Goal: Task Accomplishment & Management: Use online tool/utility

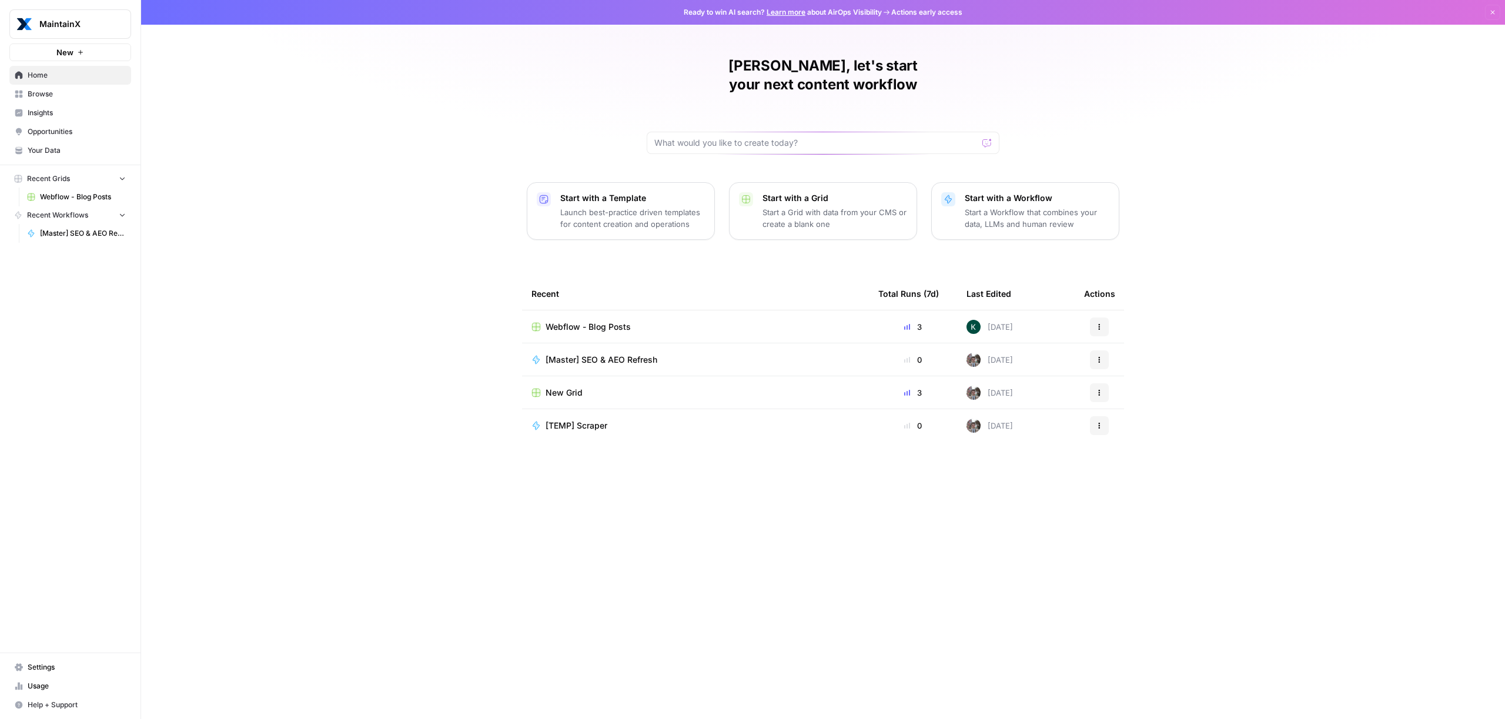
click at [600, 354] on span "[Master] SEO & AEO Refresh" at bounding box center [602, 360] width 112 height 12
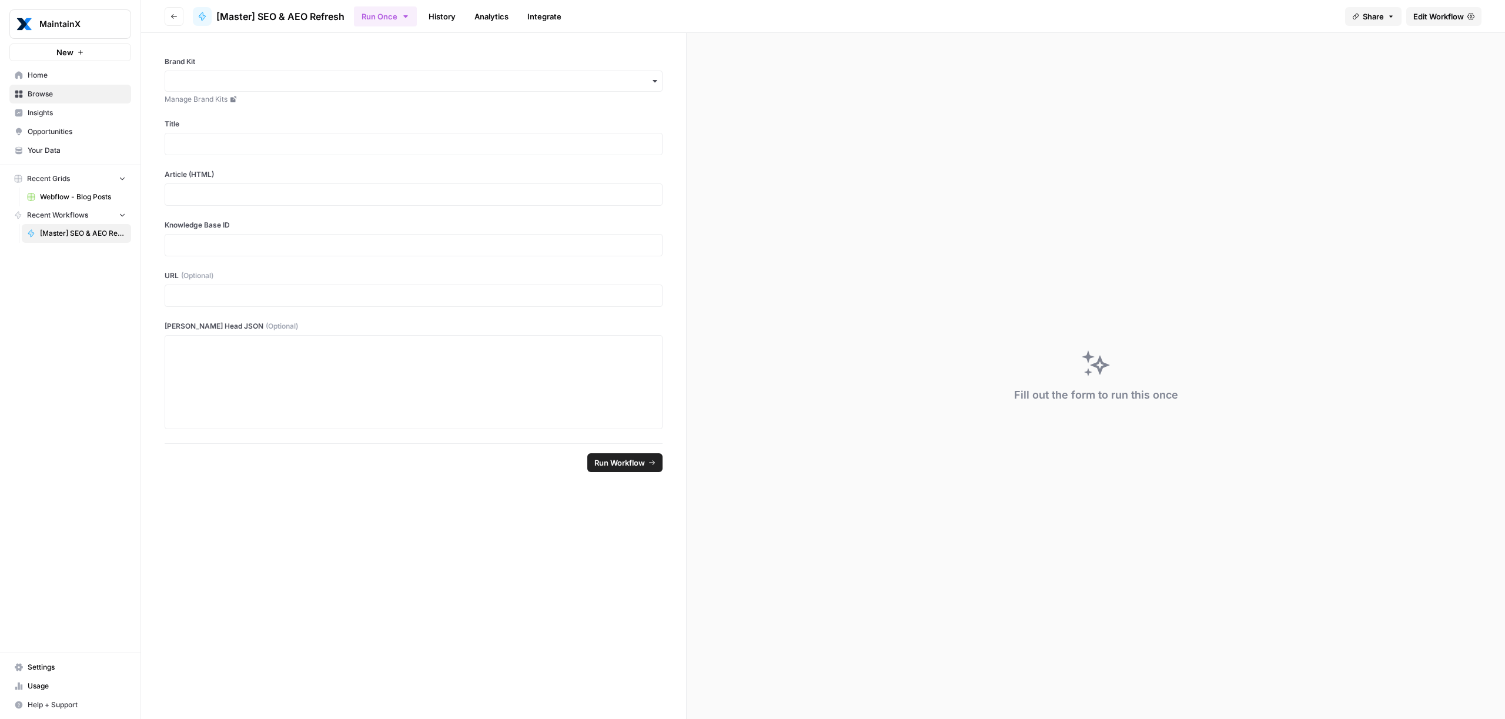
click at [1429, 15] on span "Edit Workflow" at bounding box center [1438, 17] width 51 height 12
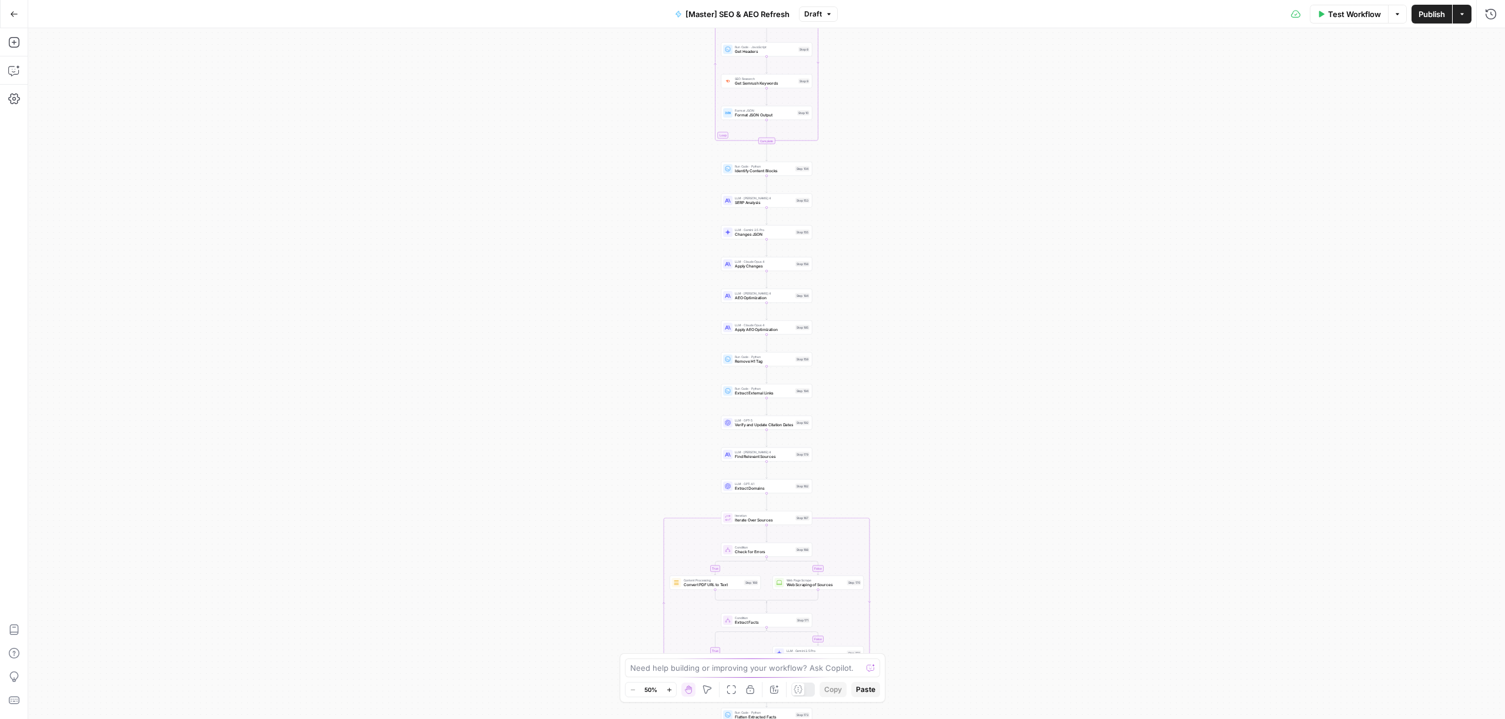
click at [6, 14] on button "Go Back" at bounding box center [14, 14] width 21 height 21
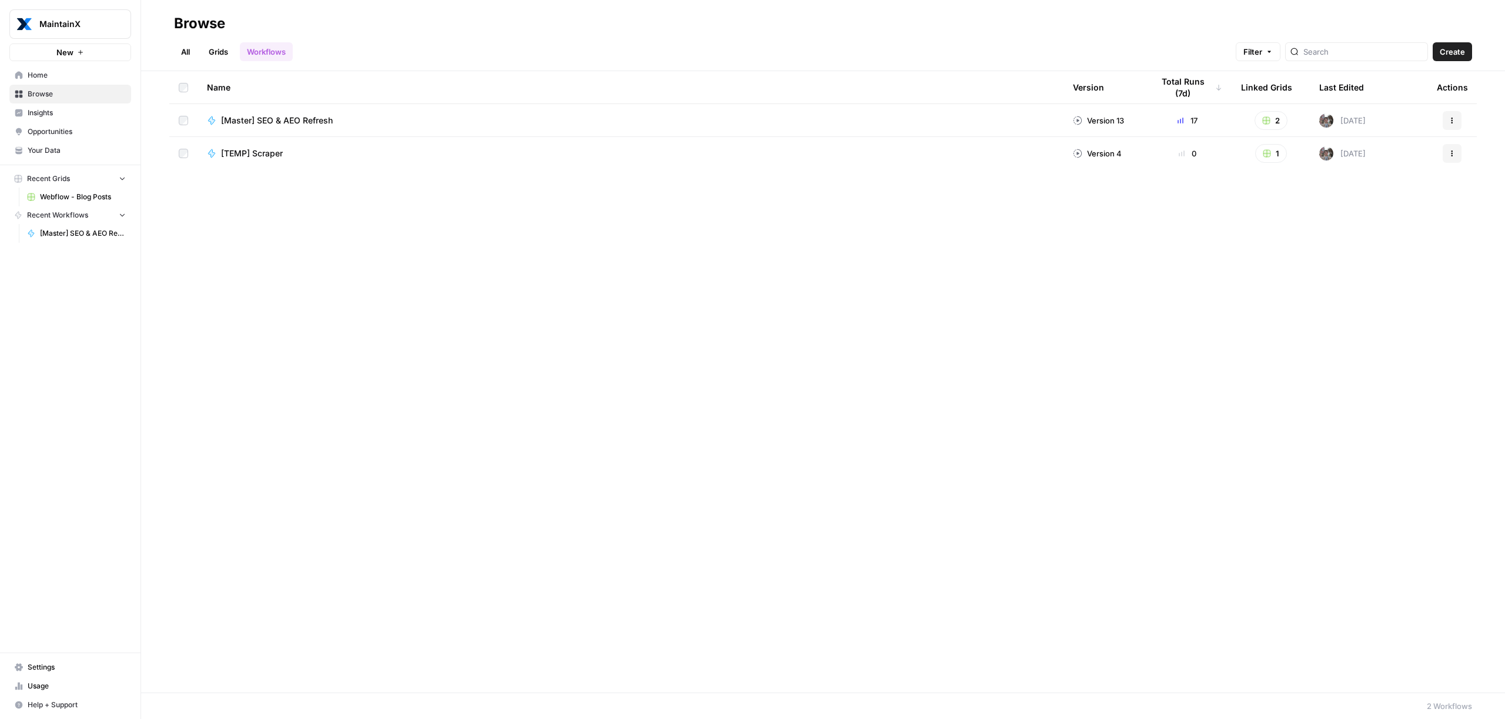
click at [223, 49] on link "Grids" at bounding box center [219, 51] width 34 height 19
click at [267, 118] on span "Webflow - Blog Posts" at bounding box center [263, 121] width 85 height 12
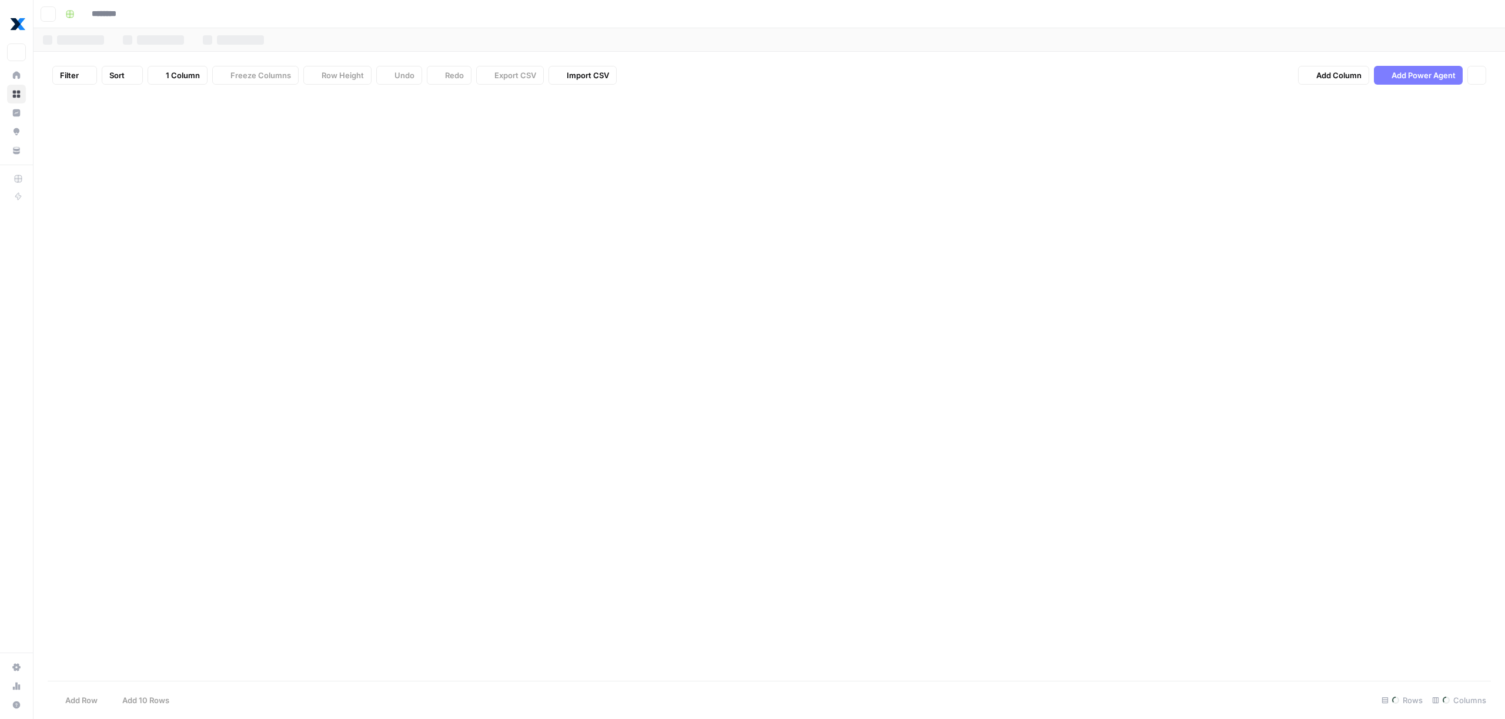
type input "**********"
click at [54, 16] on button "Go back" at bounding box center [48, 13] width 15 height 15
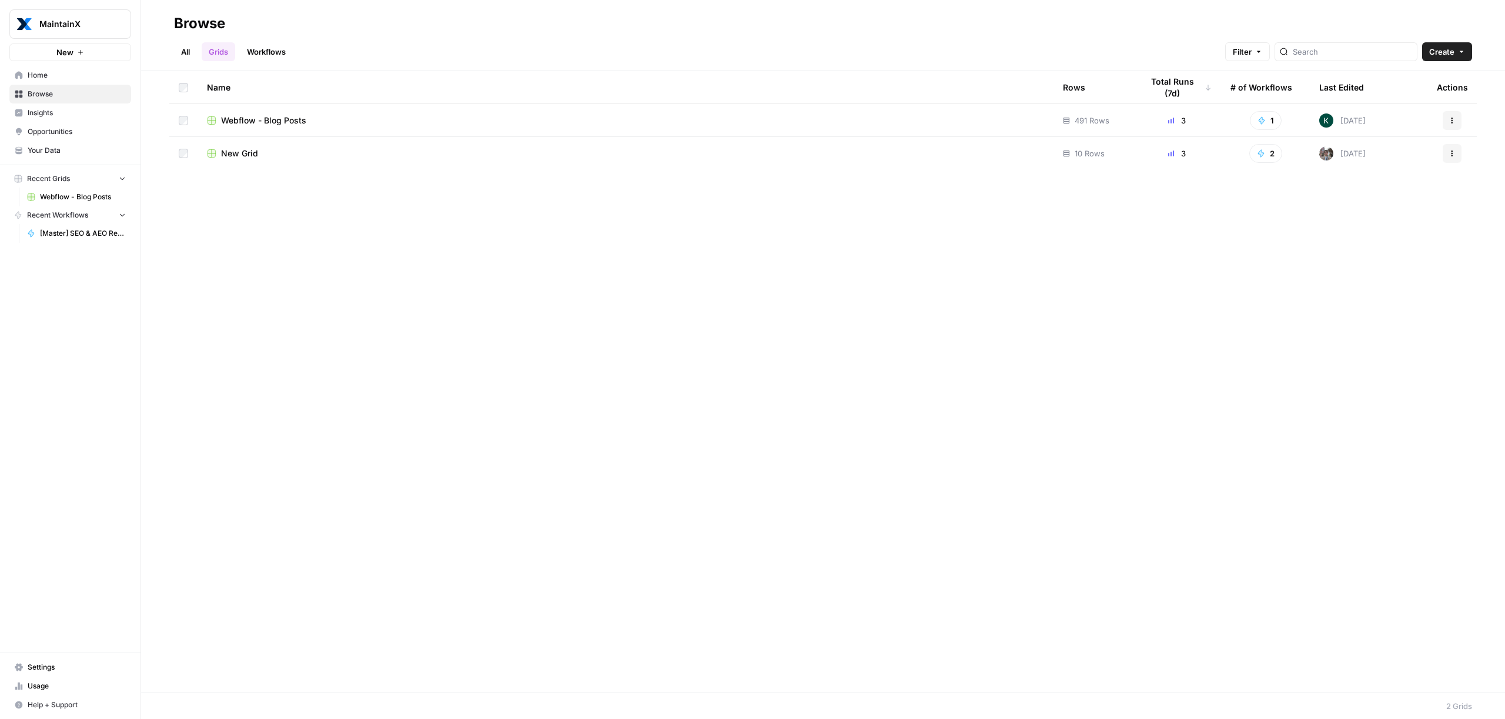
click at [275, 113] on td "Webflow - Blog Posts" at bounding box center [626, 120] width 856 height 32
click at [271, 125] on span "Webflow - Blog Posts" at bounding box center [263, 121] width 85 height 12
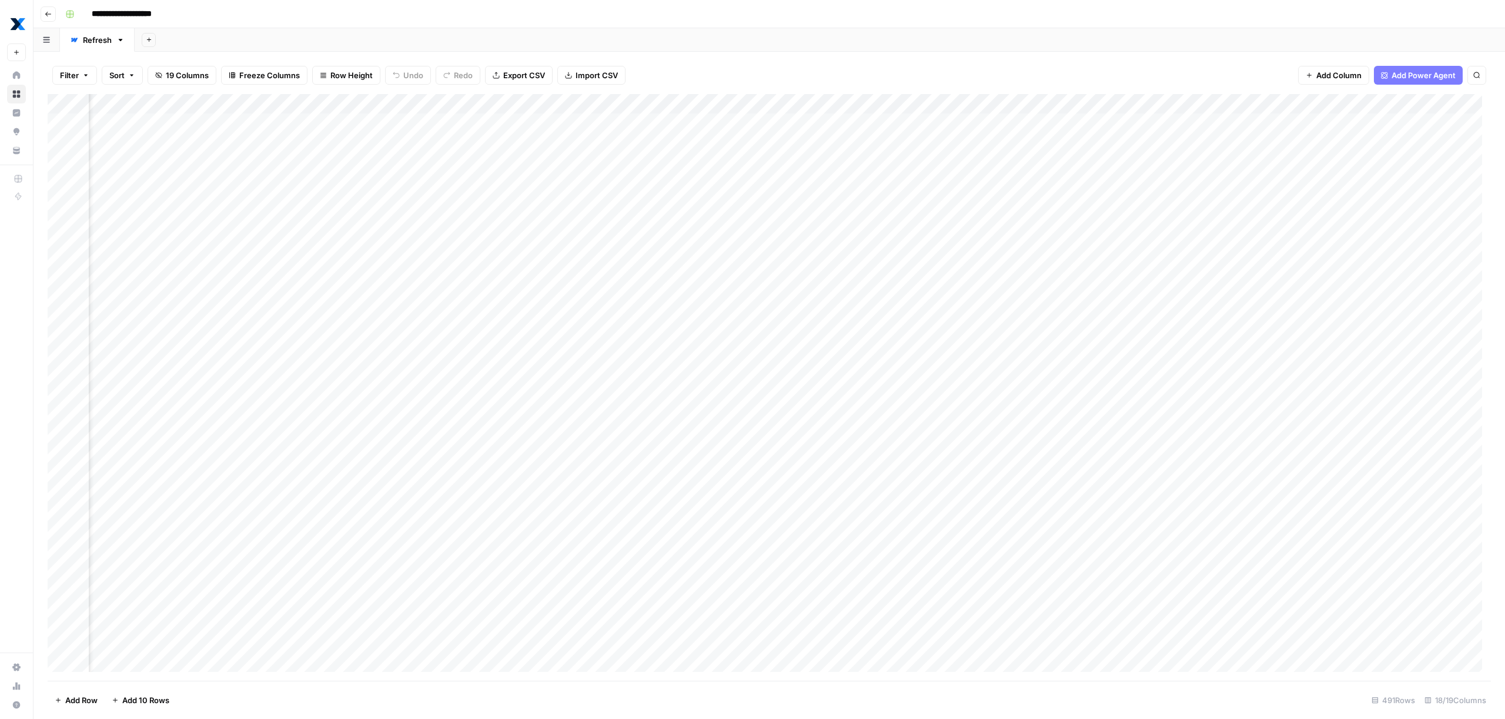
scroll to position [0, 1111]
click at [70, 74] on span "Filter" at bounding box center [69, 75] width 19 height 12
click at [191, 133] on button "Add Filter" at bounding box center [286, 133] width 438 height 15
click at [172, 142] on input "text" at bounding box center [139, 137] width 129 height 12
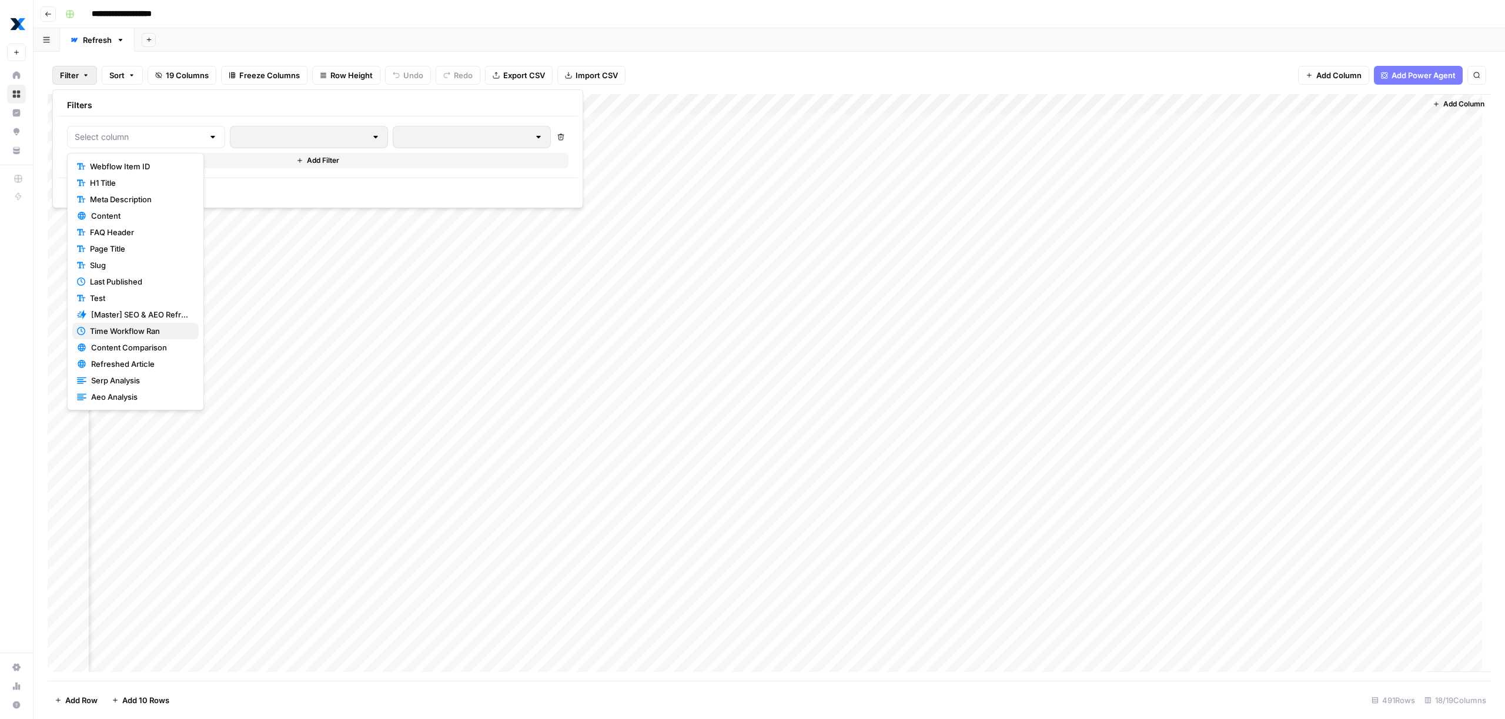
click at [151, 334] on span "Time Workflow Ran" at bounding box center [139, 331] width 99 height 12
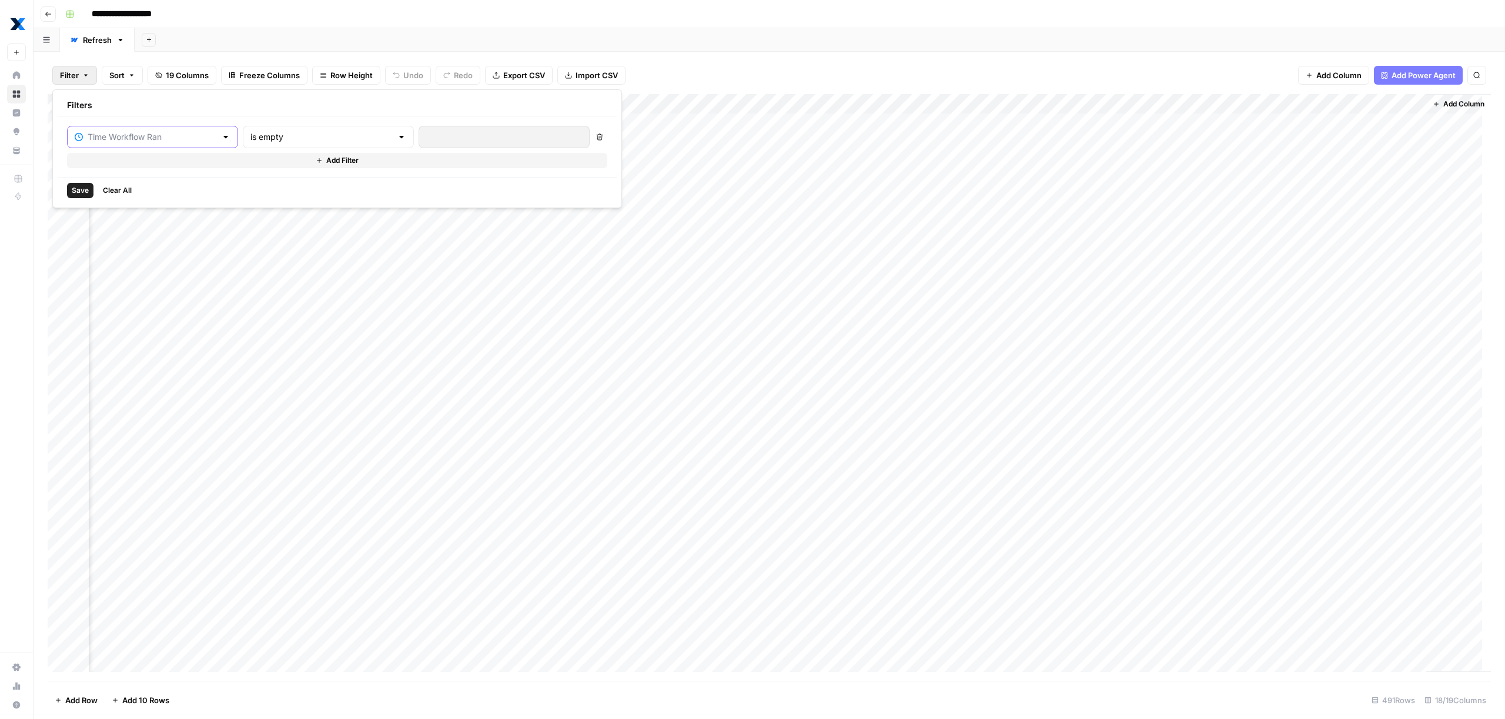
click at [164, 133] on input "text" at bounding box center [152, 137] width 129 height 12
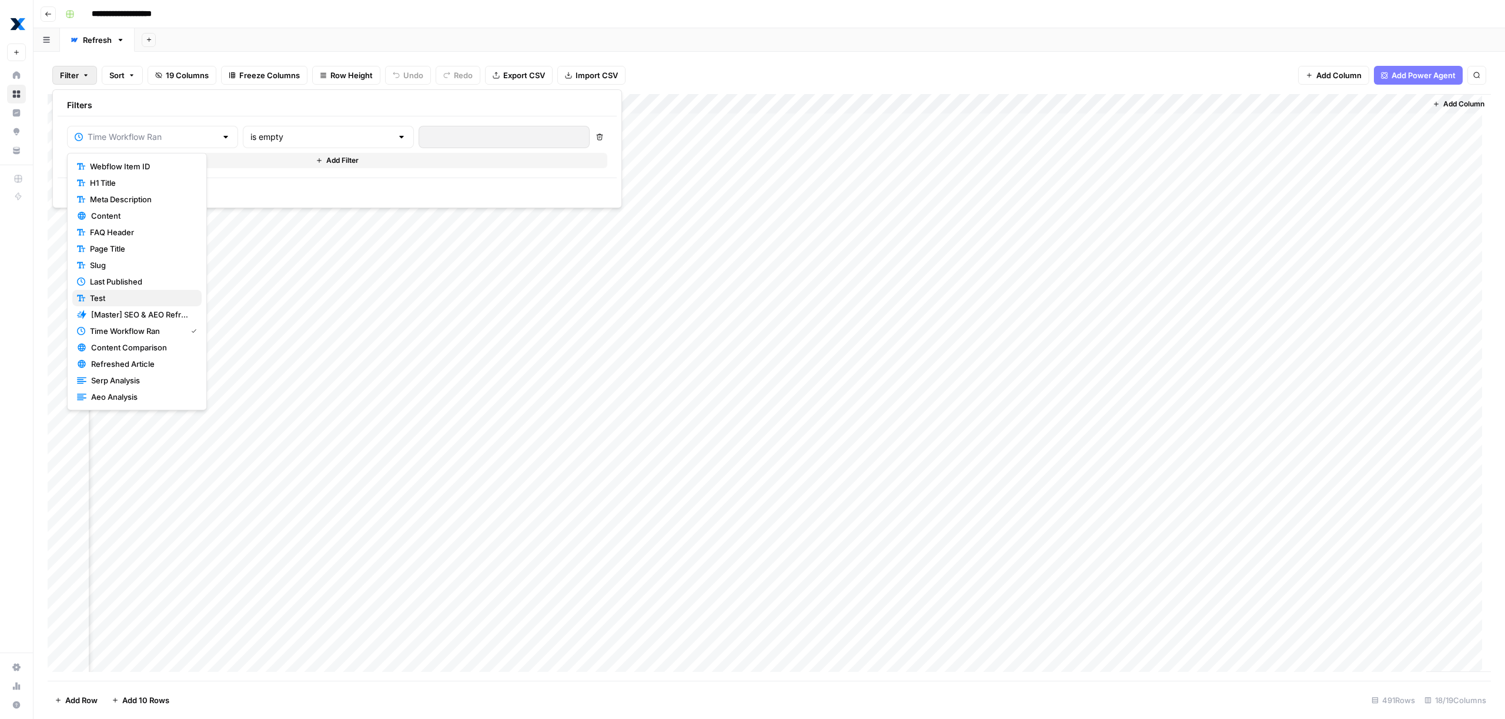
click at [120, 299] on span "Test" at bounding box center [141, 298] width 102 height 12
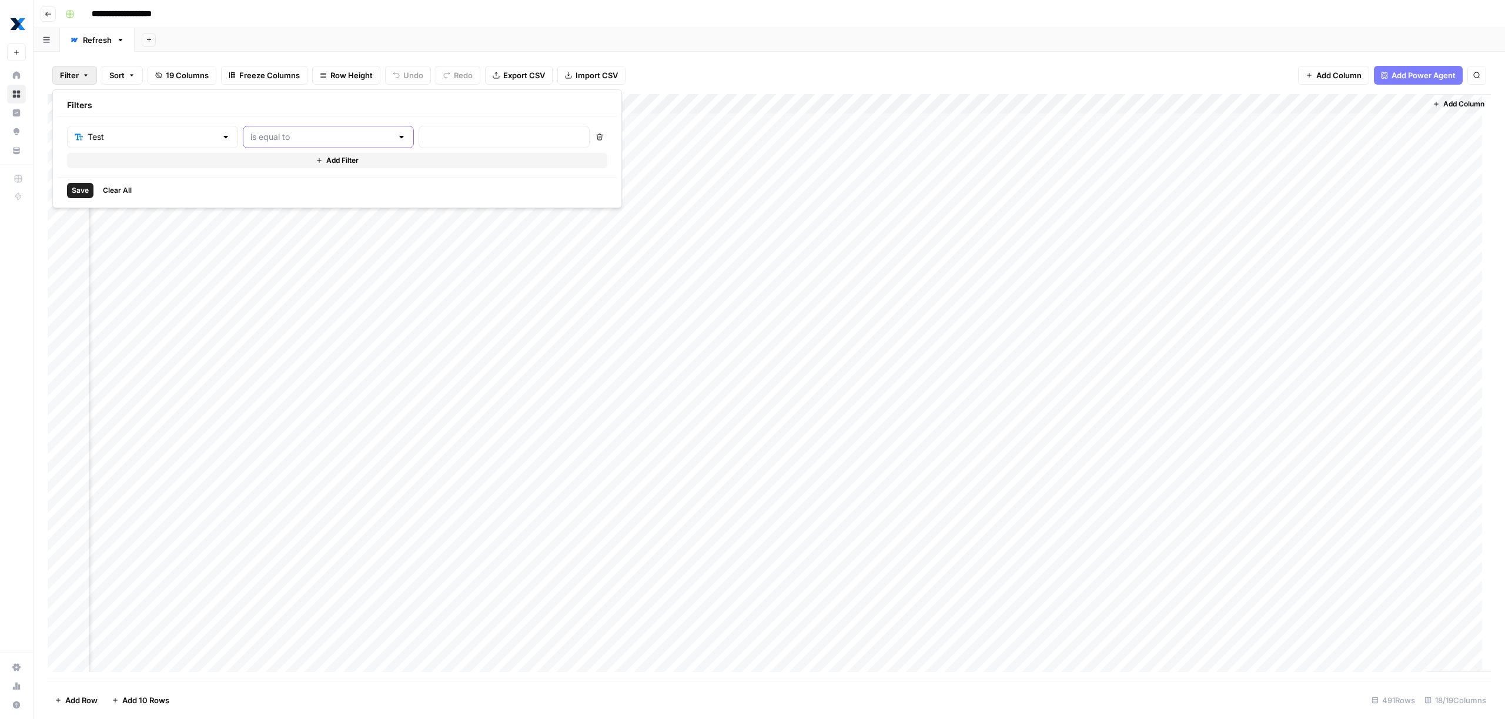
click at [302, 136] on input "text" at bounding box center [321, 137] width 142 height 12
click at [288, 172] on span "is not empty" at bounding box center [279, 167] width 115 height 12
type input "is not empty"
click at [86, 192] on span "Save" at bounding box center [80, 190] width 17 height 11
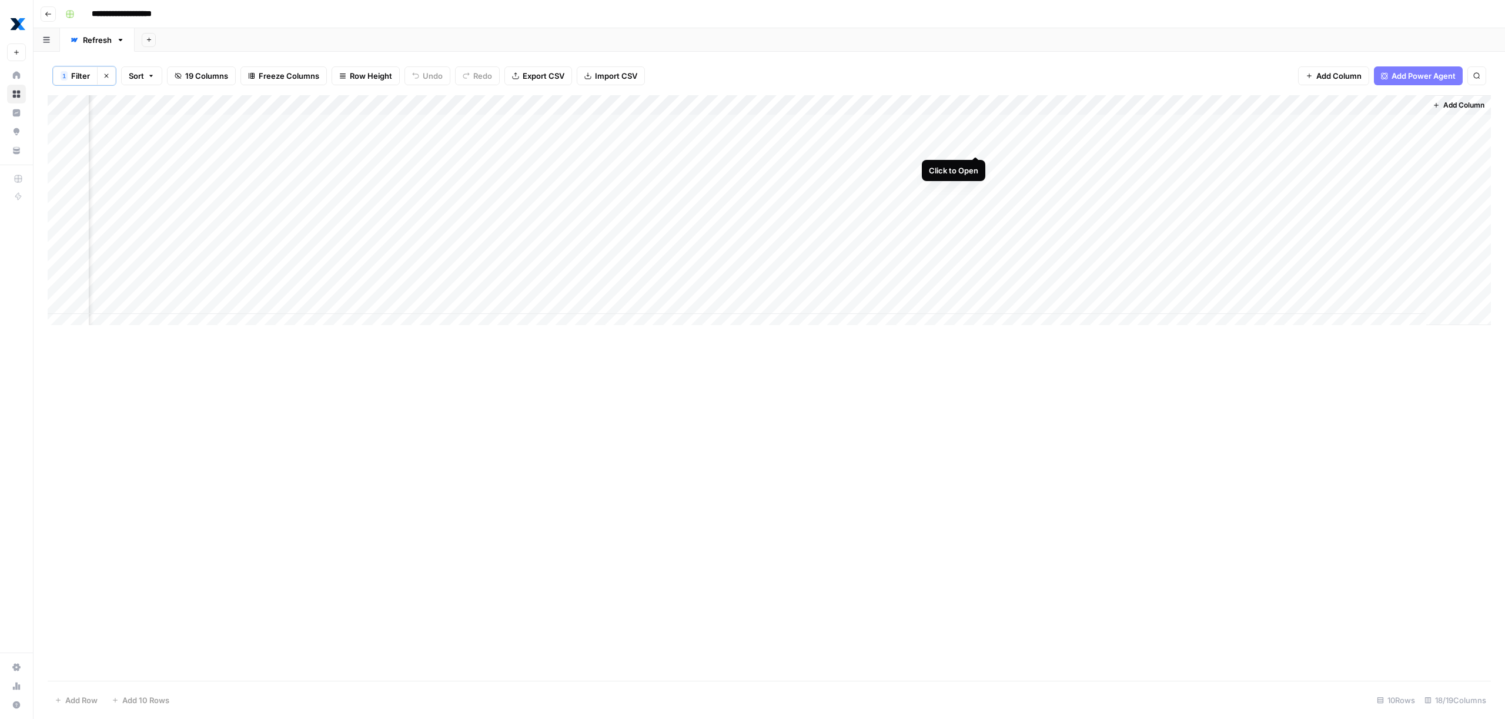
click at [972, 146] on div "Add Column" at bounding box center [769, 214] width 1443 height 239
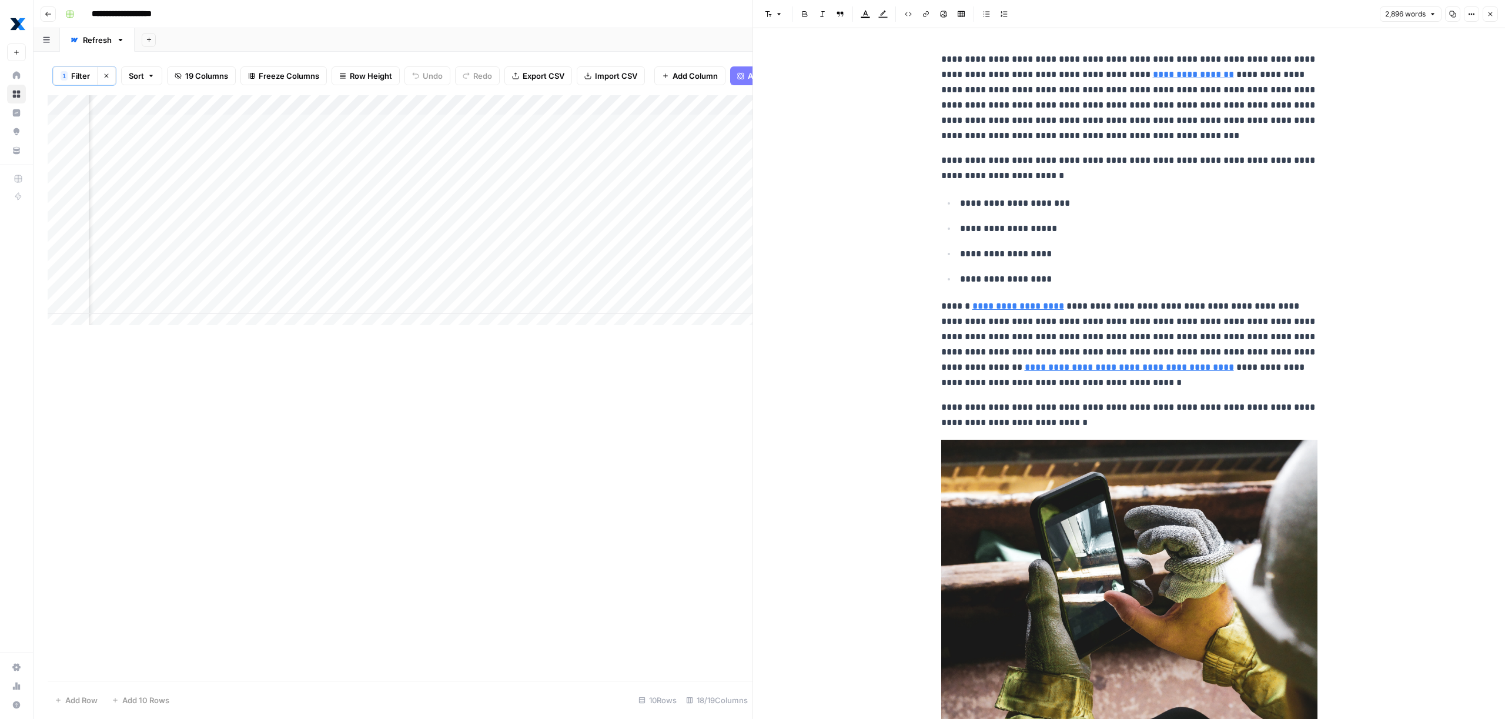
copy div "**********"
click at [643, 388] on div "Add Column" at bounding box center [400, 388] width 705 height 586
click at [1489, 12] on icon "button" at bounding box center [1491, 14] width 4 height 4
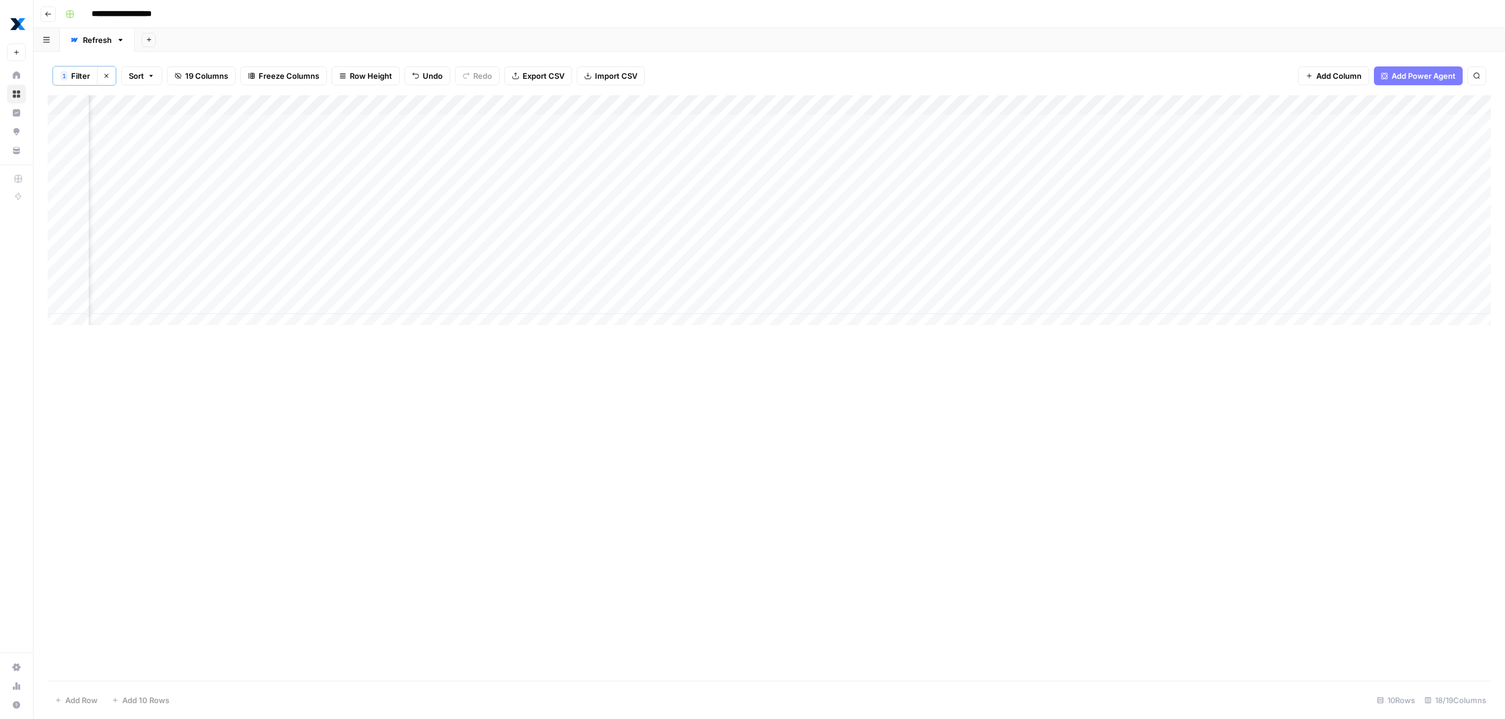
scroll to position [0, 88]
click at [1134, 145] on div "Add Column" at bounding box center [769, 214] width 1443 height 239
click at [946, 145] on div "Add Column" at bounding box center [769, 214] width 1443 height 239
click at [972, 148] on div "Add Column" at bounding box center [769, 214] width 1443 height 239
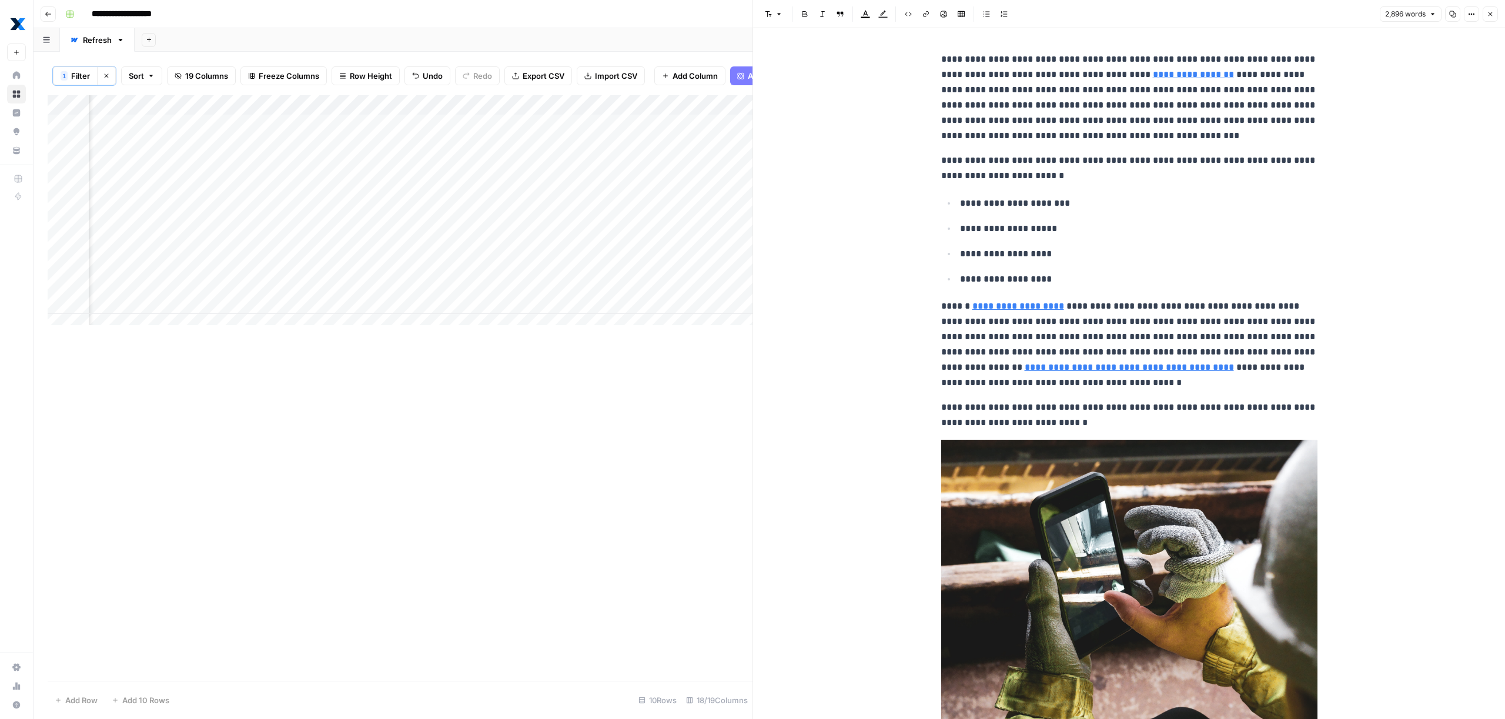
click at [1453, 16] on icon "button" at bounding box center [1452, 14] width 7 height 7
